Goal: Task Accomplishment & Management: Manage account settings

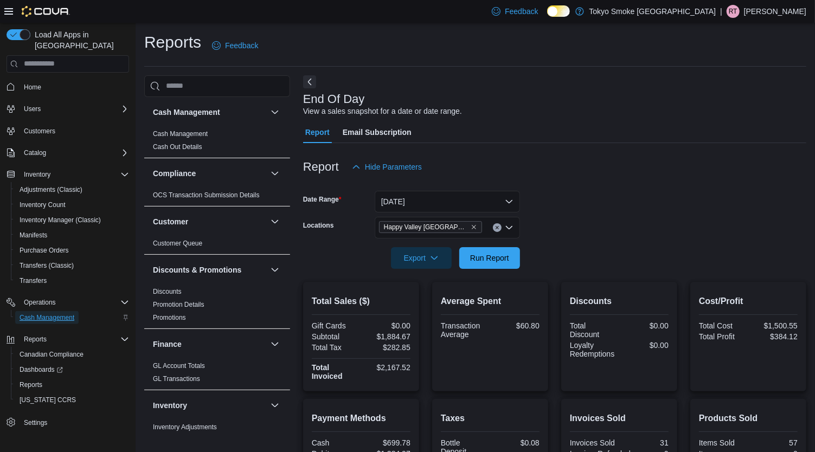
click at [53, 313] on span "Cash Management" at bounding box center [47, 317] width 55 height 13
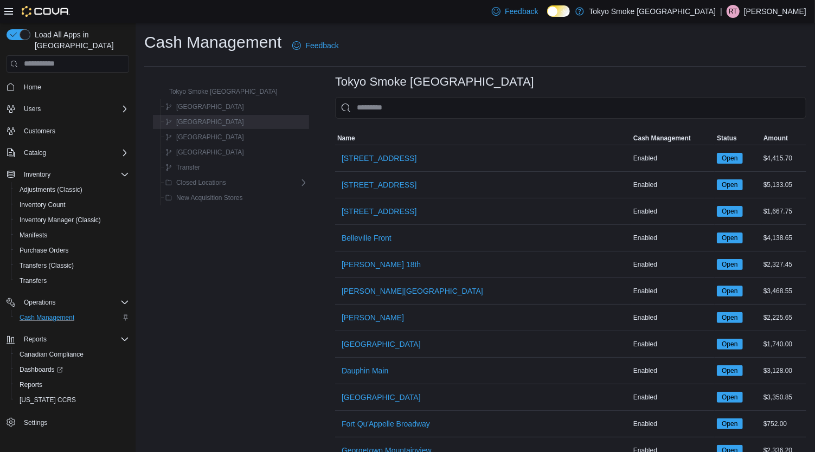
click at [215, 121] on span "[GEOGRAPHIC_DATA]" at bounding box center [210, 122] width 68 height 9
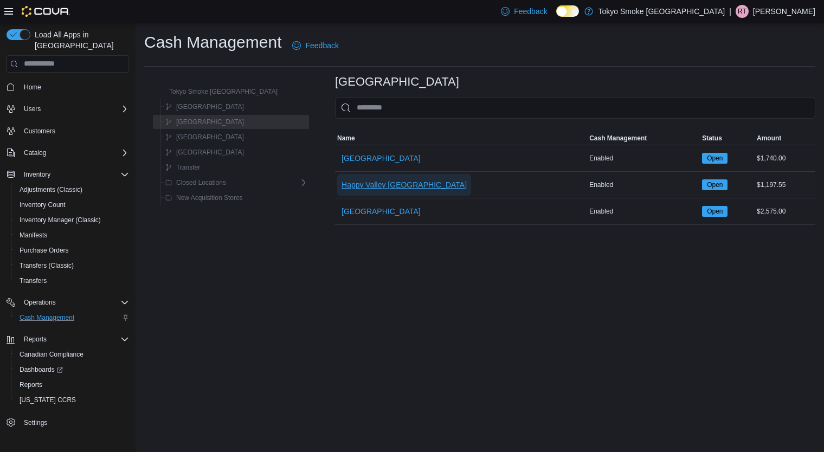
click at [375, 180] on span "Happy Valley [GEOGRAPHIC_DATA]" at bounding box center [404, 184] width 125 height 11
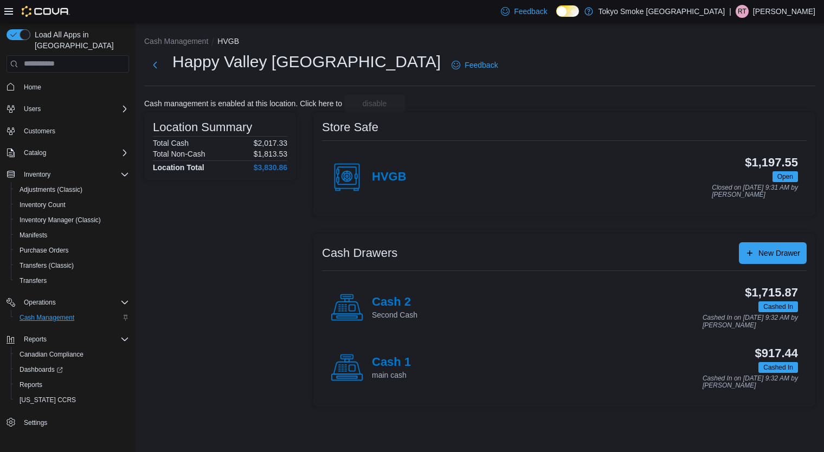
click at [387, 310] on p "Second Cash" at bounding box center [395, 315] width 46 height 11
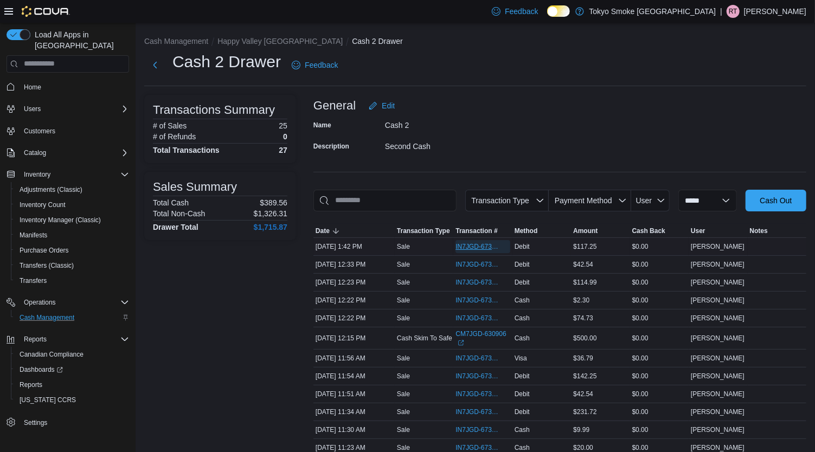
click at [477, 250] on span "IN7JGD-6735934" at bounding box center [482, 246] width 54 height 13
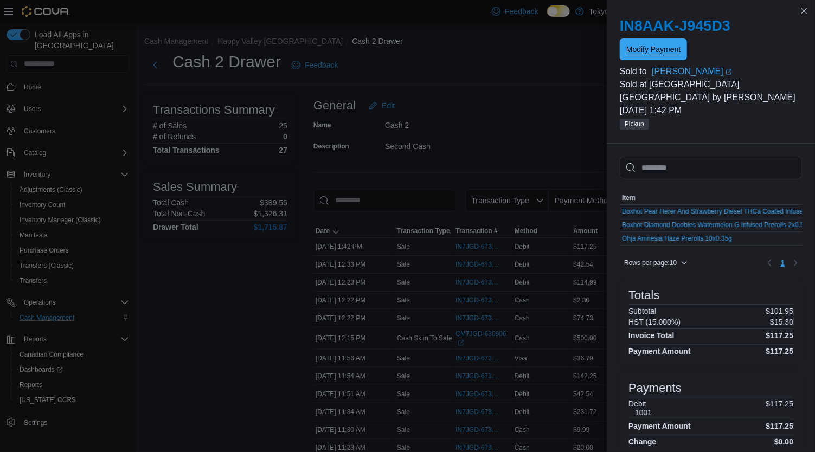
click at [666, 50] on span "Modify Payment" at bounding box center [653, 49] width 54 height 11
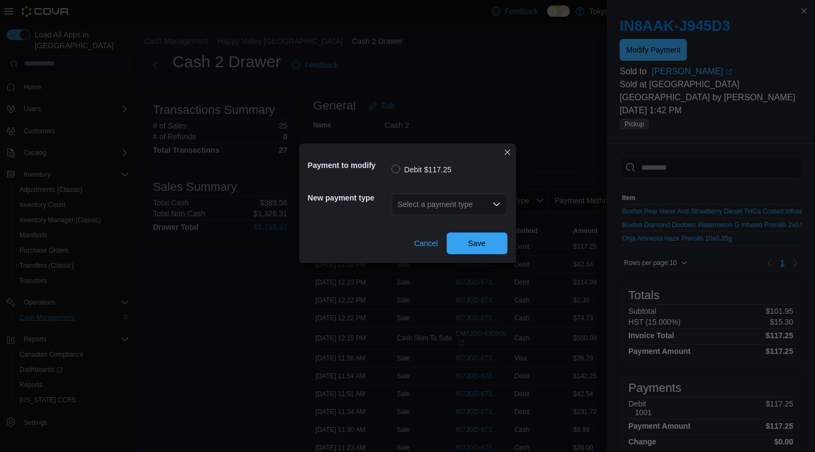
click at [438, 200] on div "Select a payment type" at bounding box center [449, 205] width 116 height 22
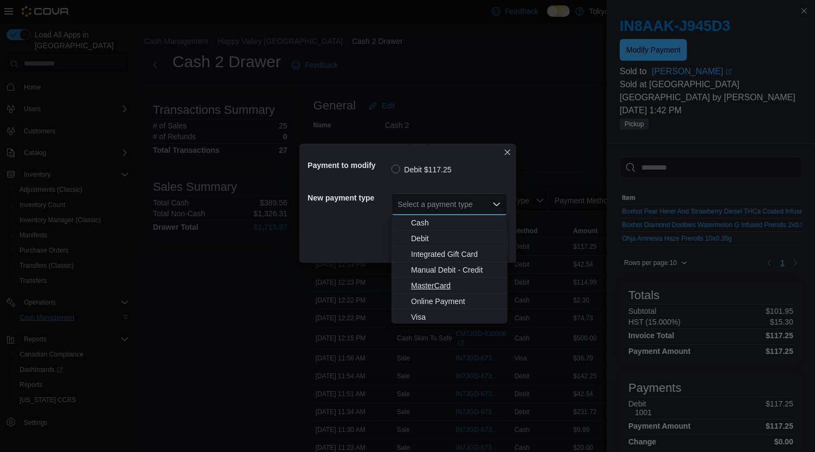
click at [441, 286] on span "MasterCard" at bounding box center [456, 285] width 90 height 11
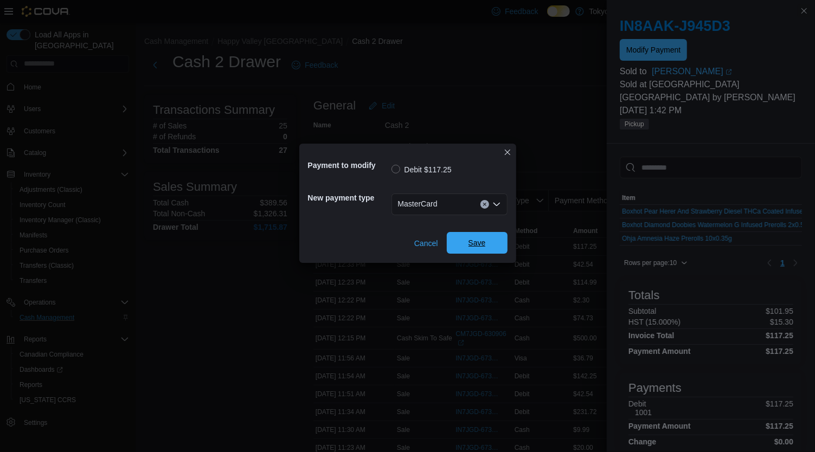
click at [478, 237] on span "Save" at bounding box center [477, 243] width 48 height 22
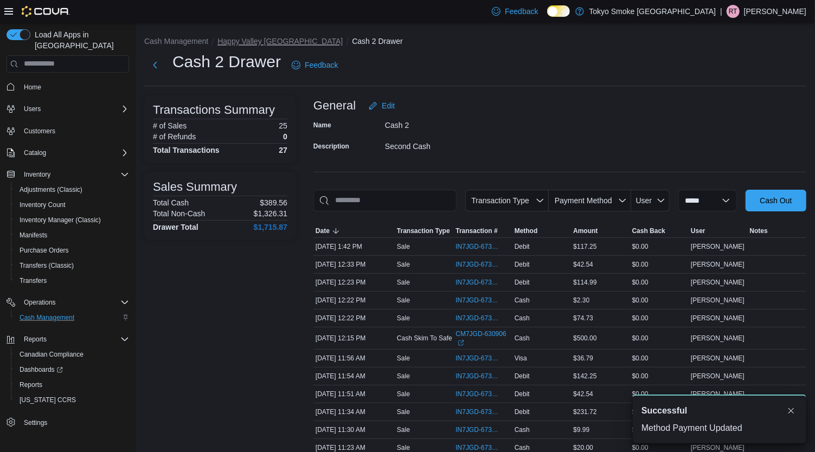
click at [261, 42] on button "Happy Valley [GEOGRAPHIC_DATA]" at bounding box center [279, 41] width 125 height 9
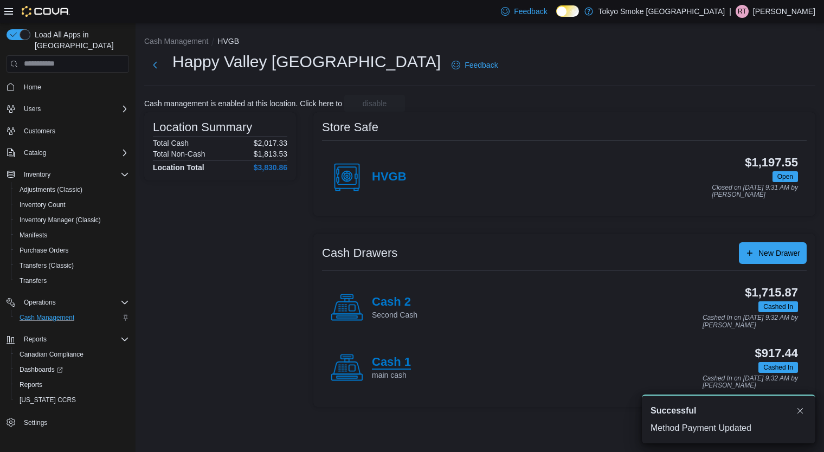
click at [390, 367] on h4 "Cash 1" at bounding box center [391, 363] width 39 height 14
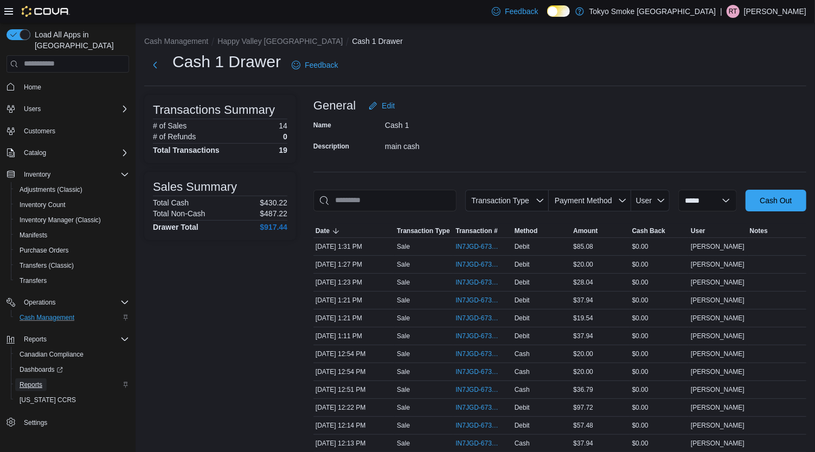
click at [22, 378] on span "Reports" at bounding box center [31, 384] width 23 height 13
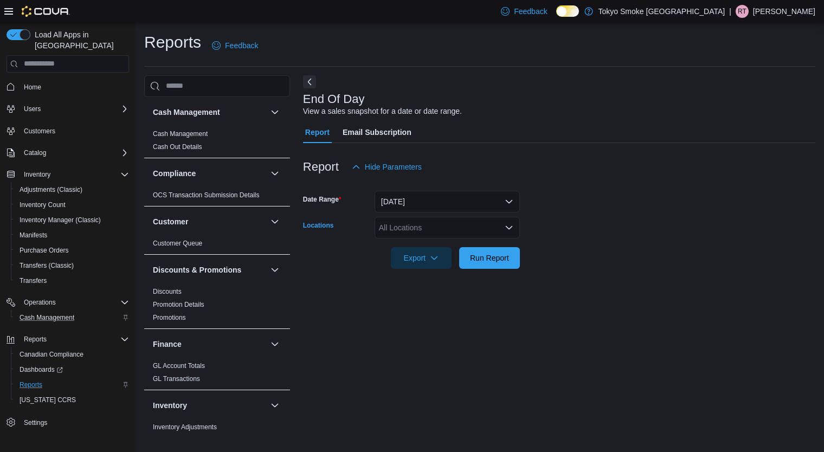
click at [463, 229] on div "All Locations" at bounding box center [447, 228] width 145 height 22
type input "***"
click at [464, 239] on button "Happy Valley [GEOGRAPHIC_DATA]" at bounding box center [447, 247] width 145 height 16
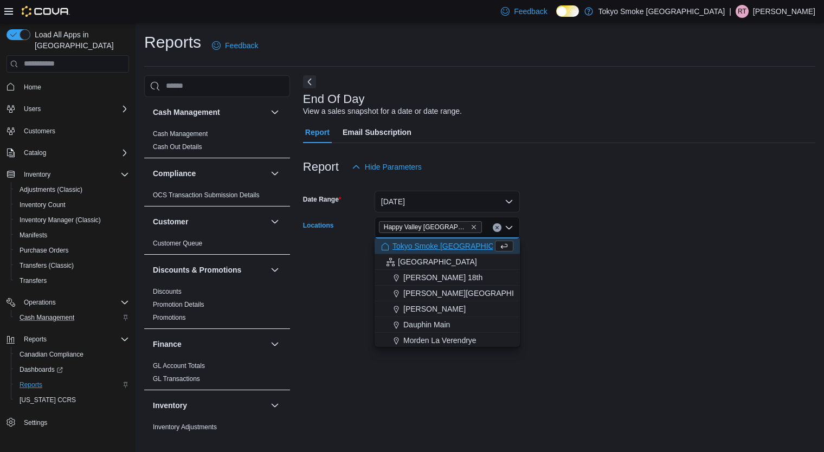
click at [560, 269] on div at bounding box center [559, 275] width 512 height 13
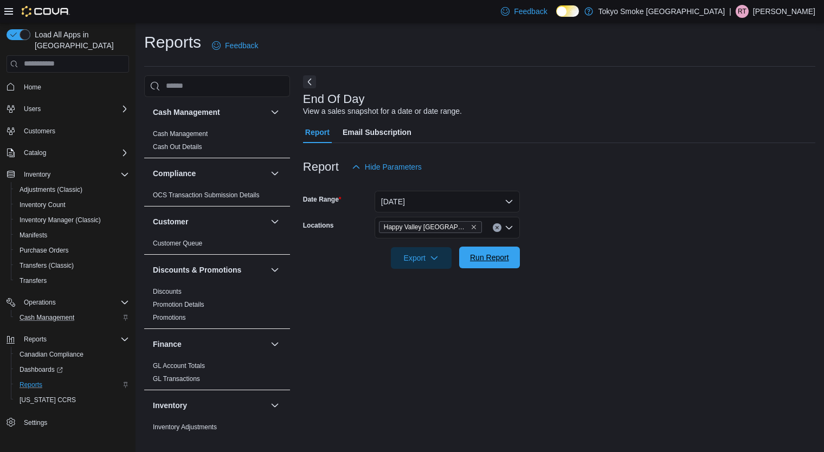
click at [466, 258] on span "Run Report" at bounding box center [490, 258] width 48 height 22
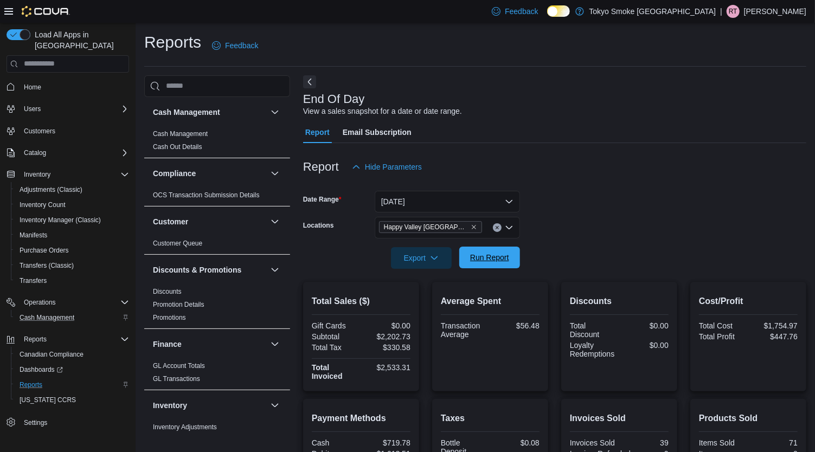
drag, startPoint x: 480, startPoint y: 254, endPoint x: 491, endPoint y: 266, distance: 16.5
click at [491, 266] on span "Run Report" at bounding box center [490, 258] width 48 height 22
click at [54, 313] on span "Cash Management" at bounding box center [47, 317] width 55 height 9
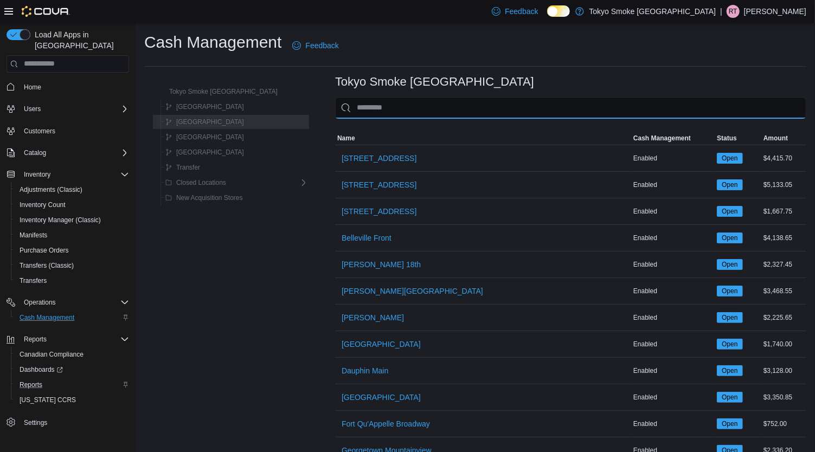
click at [403, 101] on input "This is a search bar. As you type, the results lower in the page will automatic…" at bounding box center [570, 108] width 471 height 22
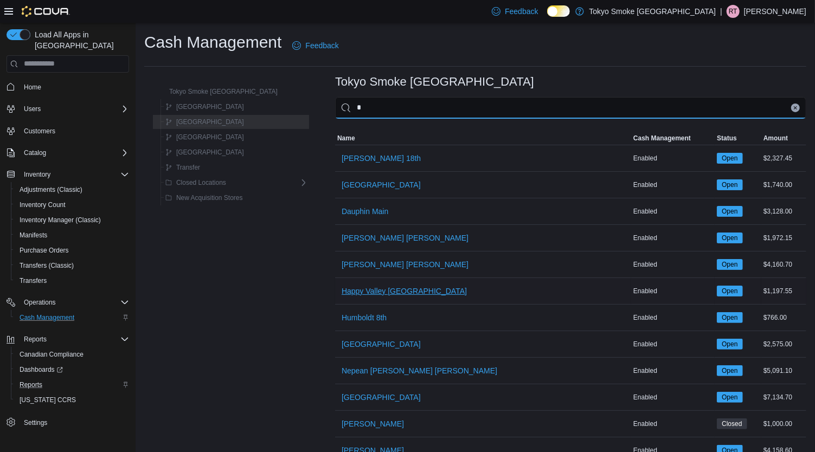
type input "*"
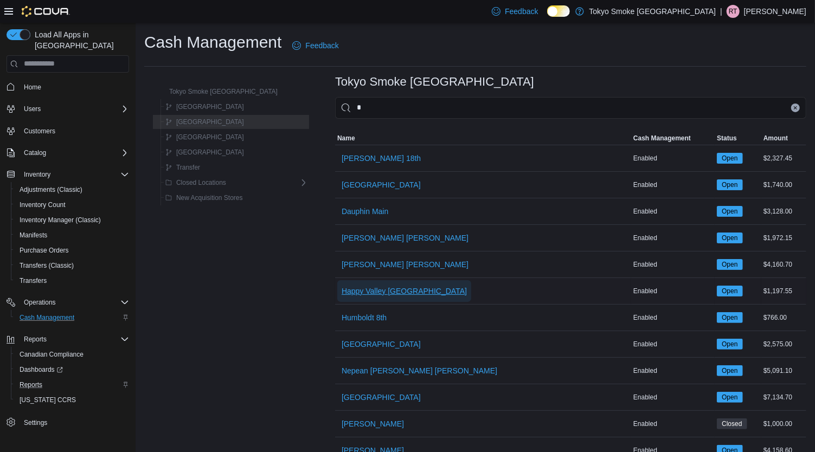
click at [359, 297] on span "Happy Valley [GEOGRAPHIC_DATA]" at bounding box center [404, 291] width 125 height 22
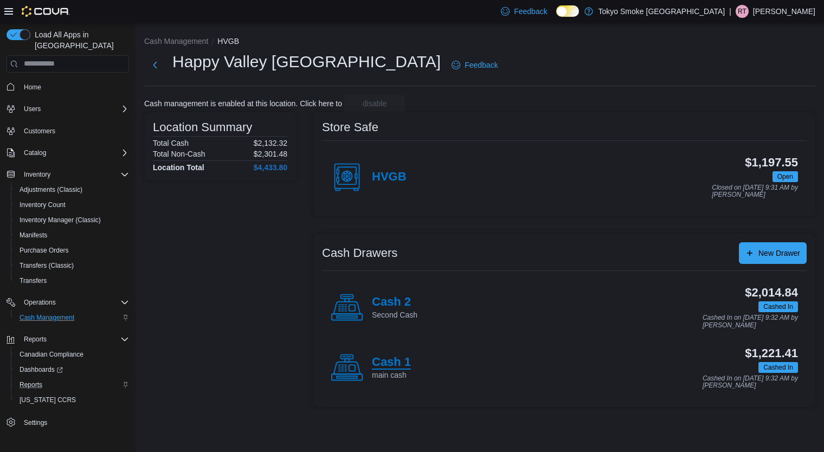
click at [389, 362] on h4 "Cash 1" at bounding box center [391, 363] width 39 height 14
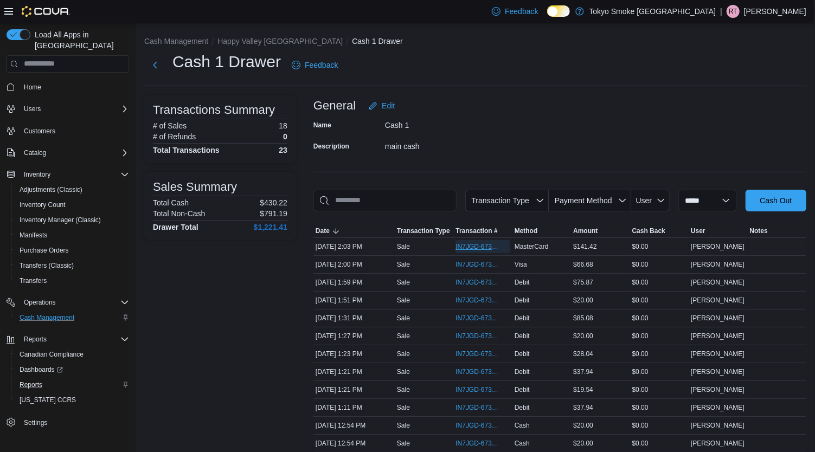
click at [473, 248] on span "IN7JGD-6736021" at bounding box center [476, 246] width 43 height 9
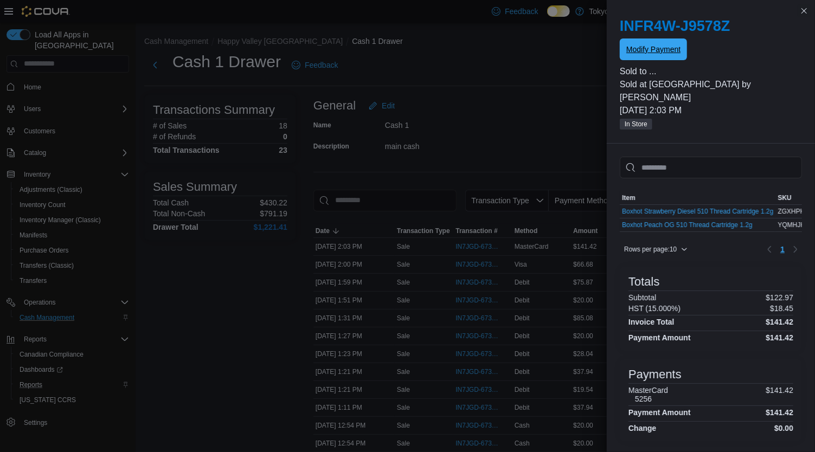
drag, startPoint x: 669, startPoint y: 49, endPoint x: 673, endPoint y: 52, distance: 5.6
click at [673, 52] on span "Modify Payment" at bounding box center [653, 49] width 54 height 11
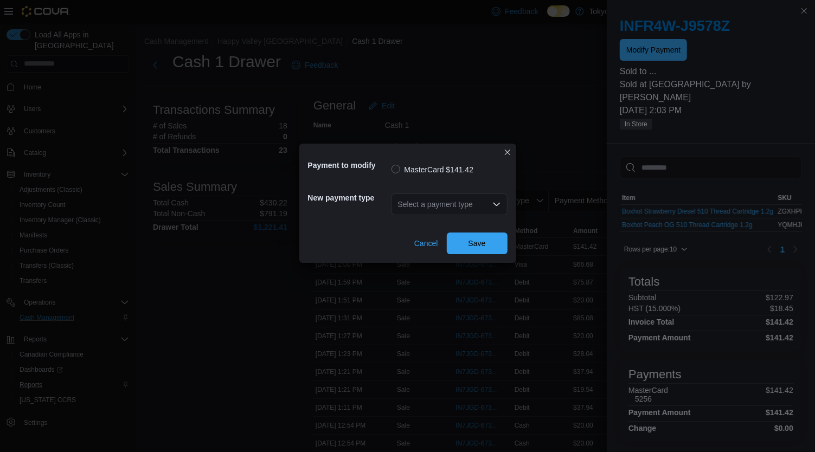
click at [492, 203] on icon "Open list of options" at bounding box center [496, 204] width 9 height 9
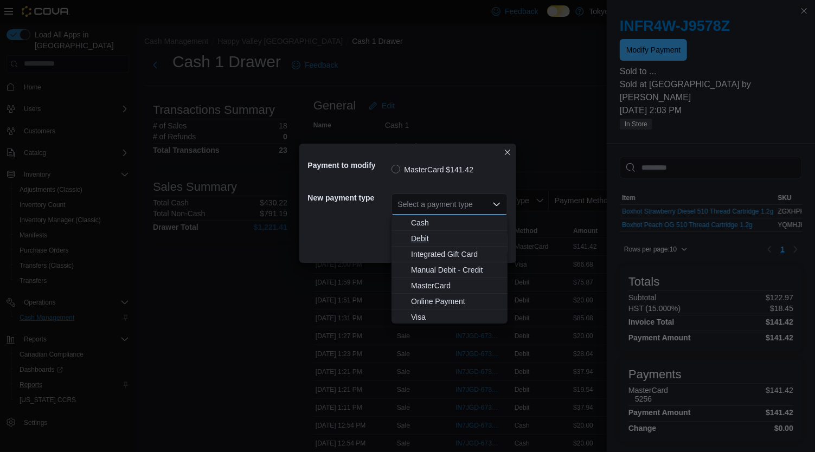
click at [429, 237] on span "Debit" at bounding box center [456, 238] width 90 height 11
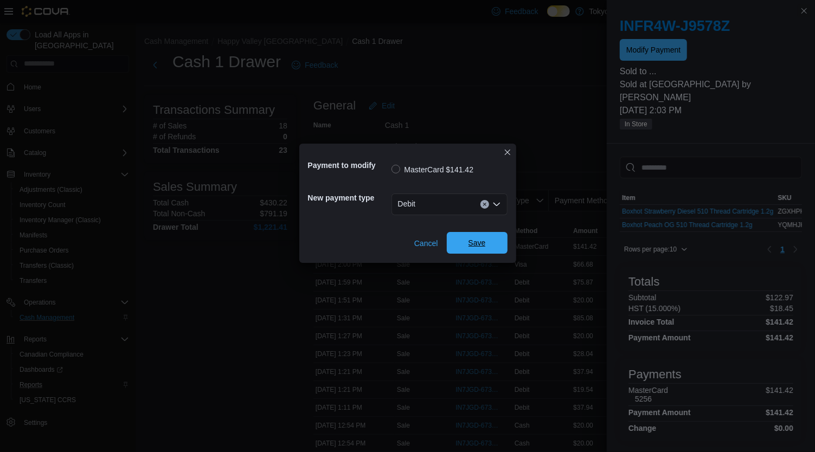
click at [483, 245] on span "Save" at bounding box center [476, 242] width 17 height 11
